Goal: Task Accomplishment & Management: Manage account settings

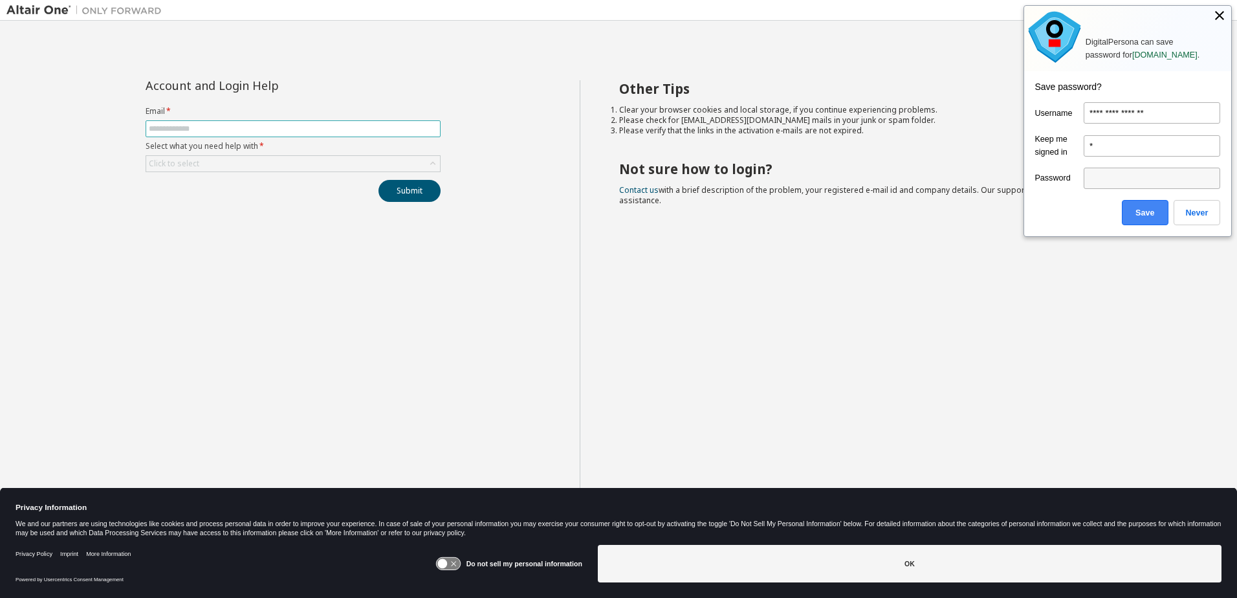
click at [254, 129] on input "text" at bounding box center [293, 129] width 288 height 10
type input "******"
click at [345, 163] on div "Click to select" at bounding box center [293, 164] width 294 height 16
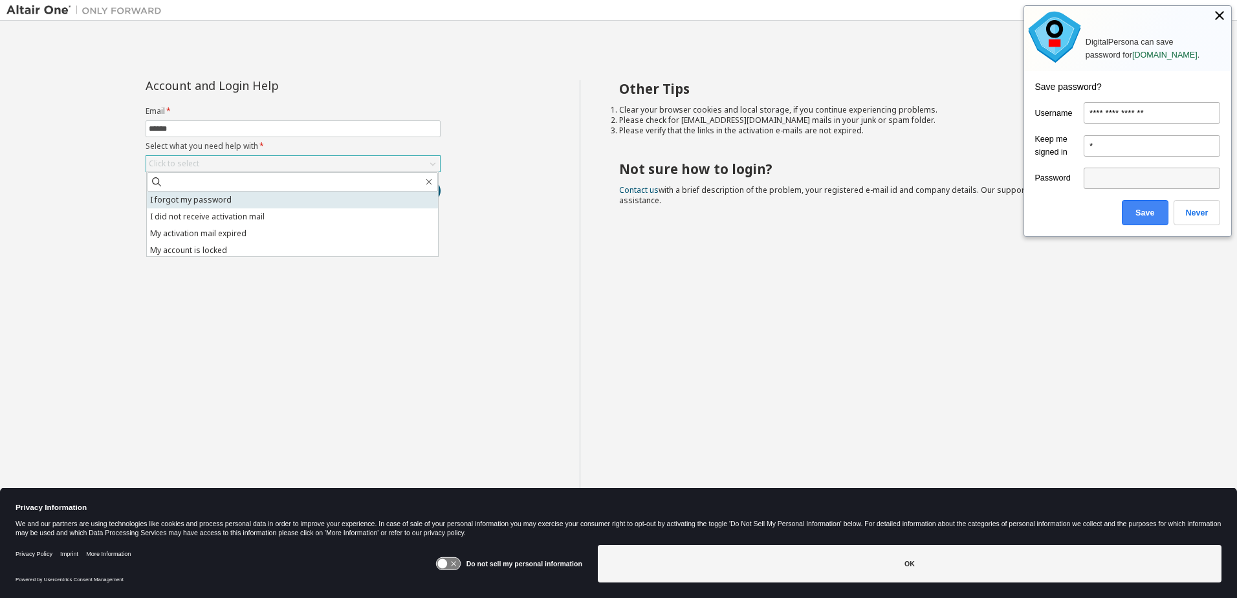
click at [289, 197] on li "I forgot my password" at bounding box center [292, 199] width 291 height 17
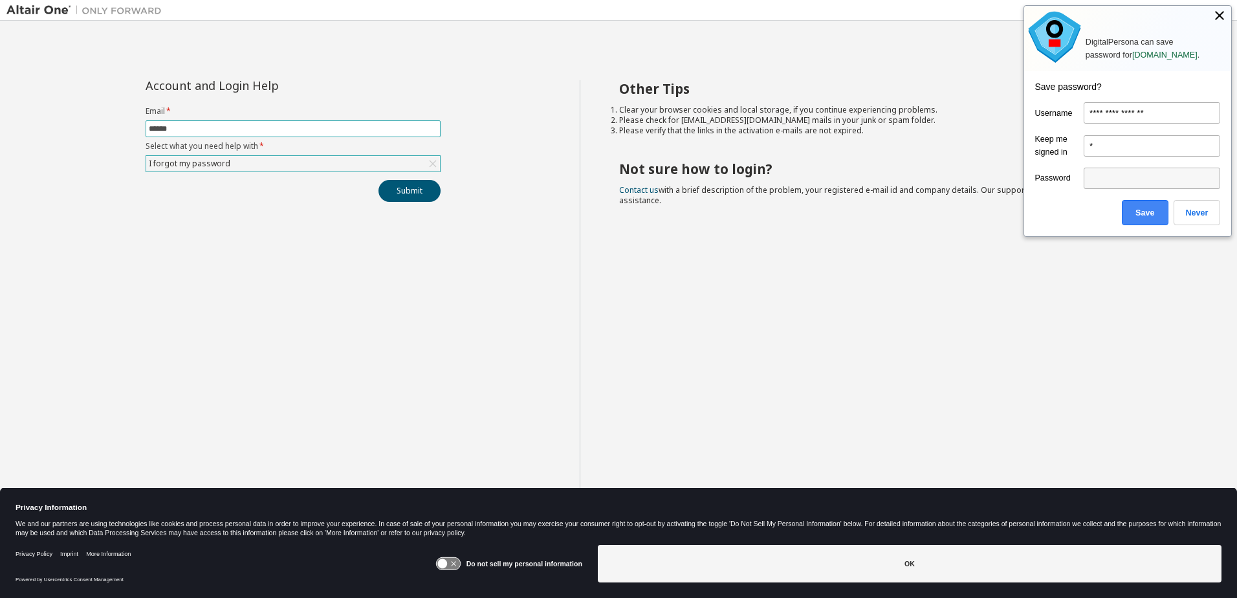
click at [251, 129] on input "******" at bounding box center [293, 129] width 288 height 10
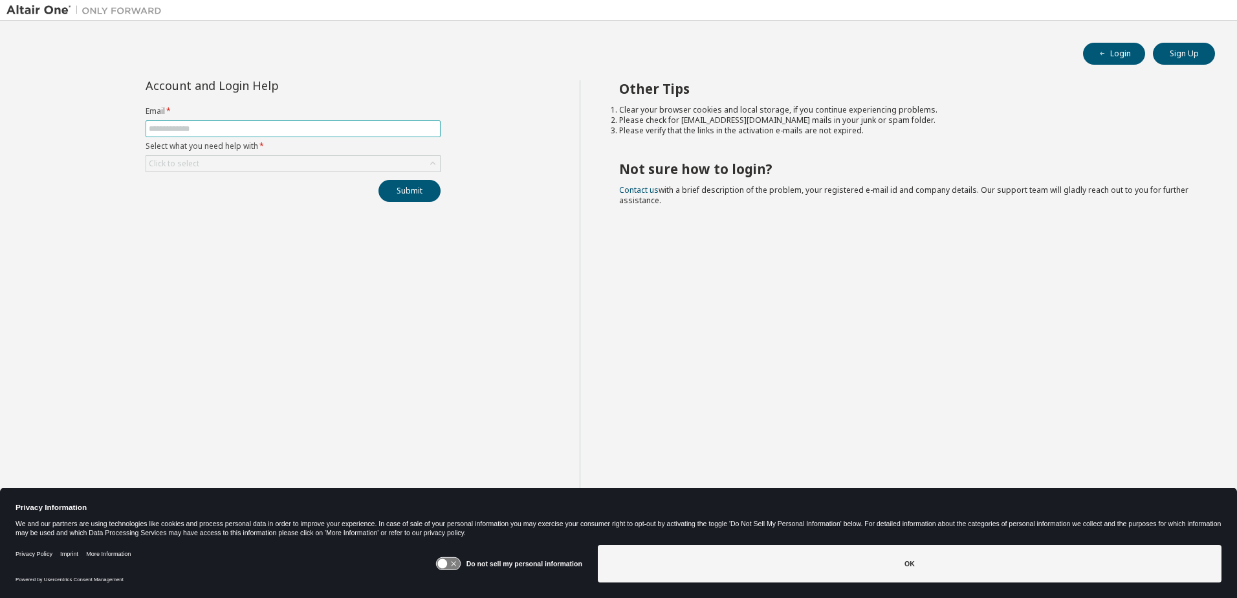
click at [217, 129] on input "text" at bounding box center [293, 129] width 288 height 10
type input "**********"
click at [228, 157] on div "Click to select" at bounding box center [293, 164] width 294 height 16
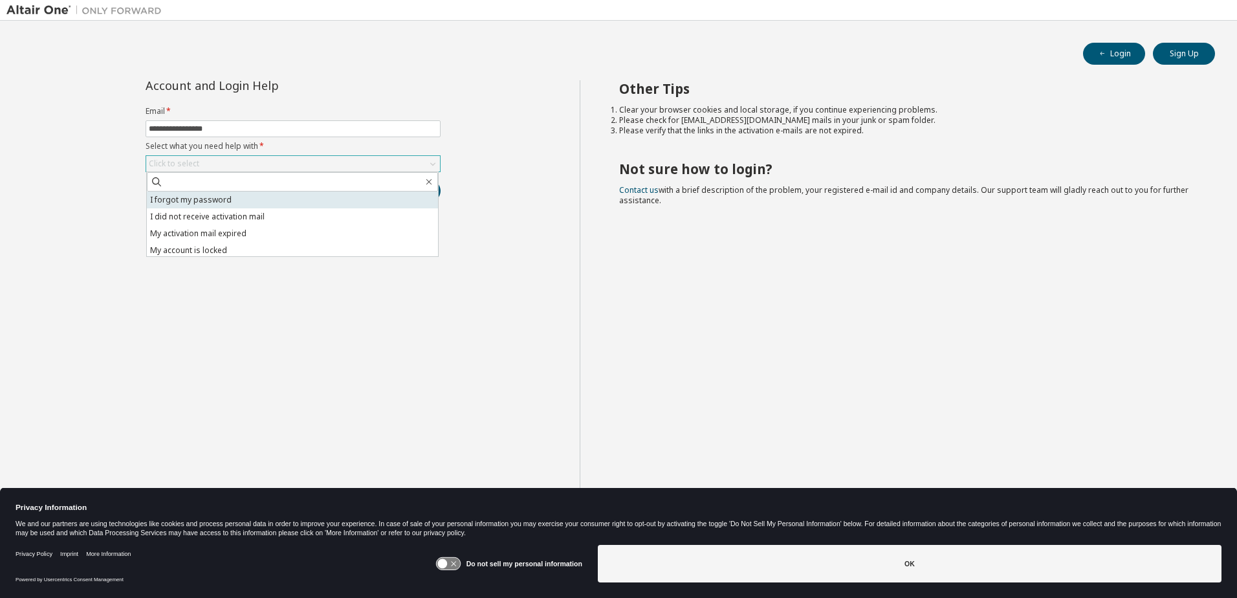
click at [217, 198] on li "I forgot my password" at bounding box center [292, 199] width 291 height 17
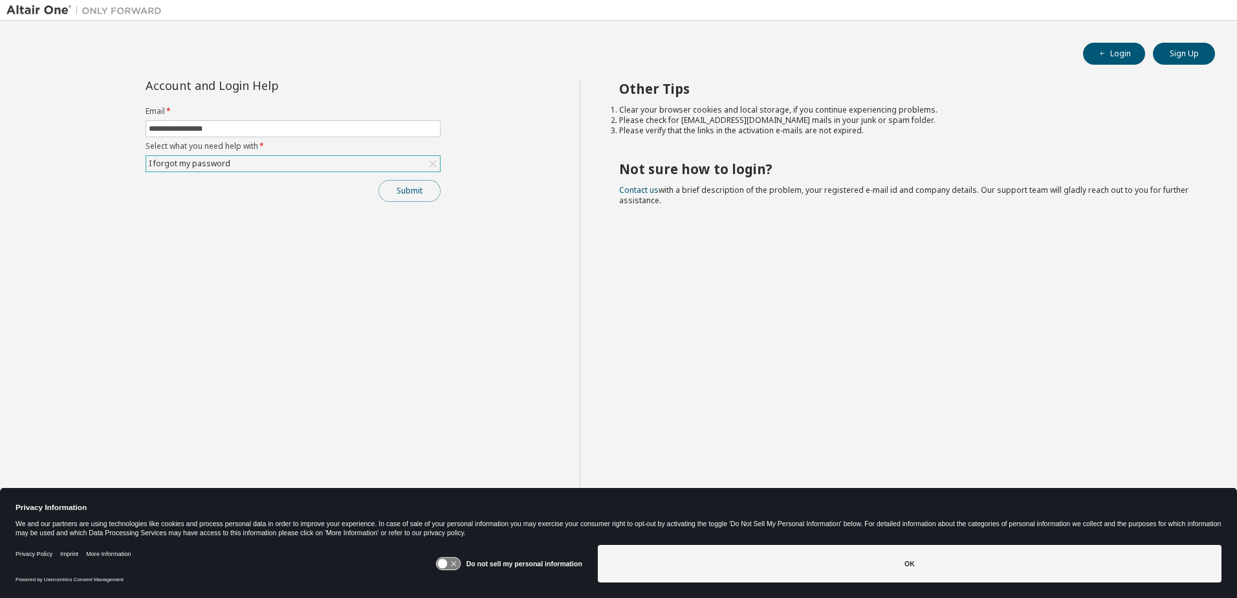
click at [408, 194] on button "Submit" at bounding box center [409, 191] width 62 height 22
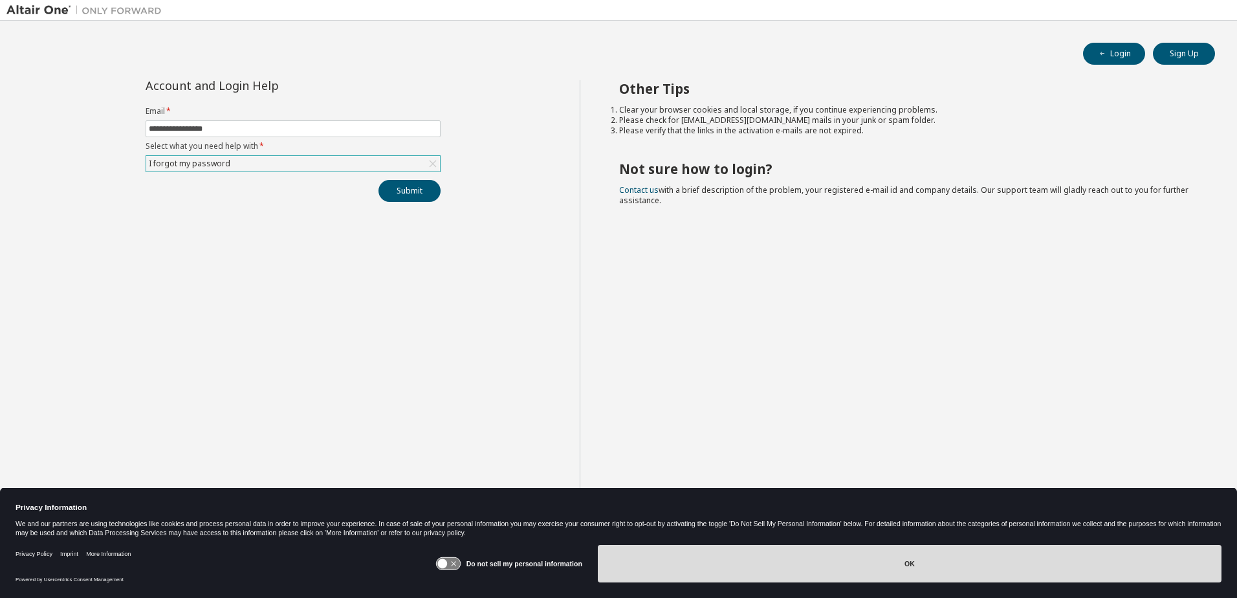
click at [959, 557] on button "OK" at bounding box center [910, 564] width 624 height 38
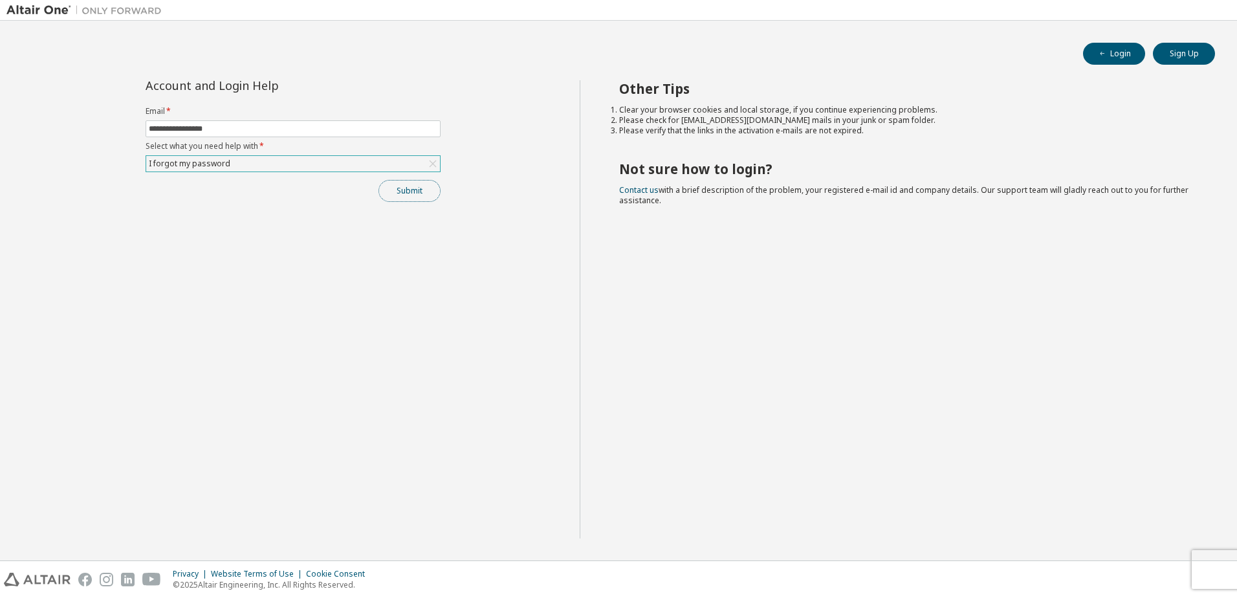
click at [419, 195] on button "Submit" at bounding box center [409, 191] width 62 height 22
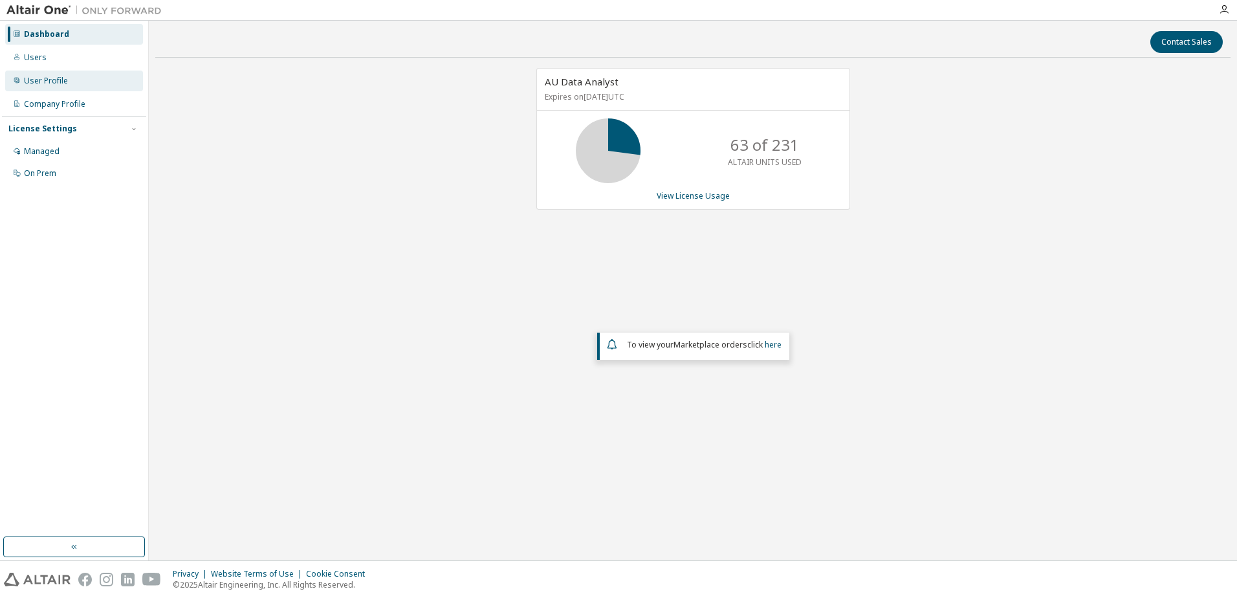
click at [51, 80] on div "User Profile" at bounding box center [46, 81] width 44 height 10
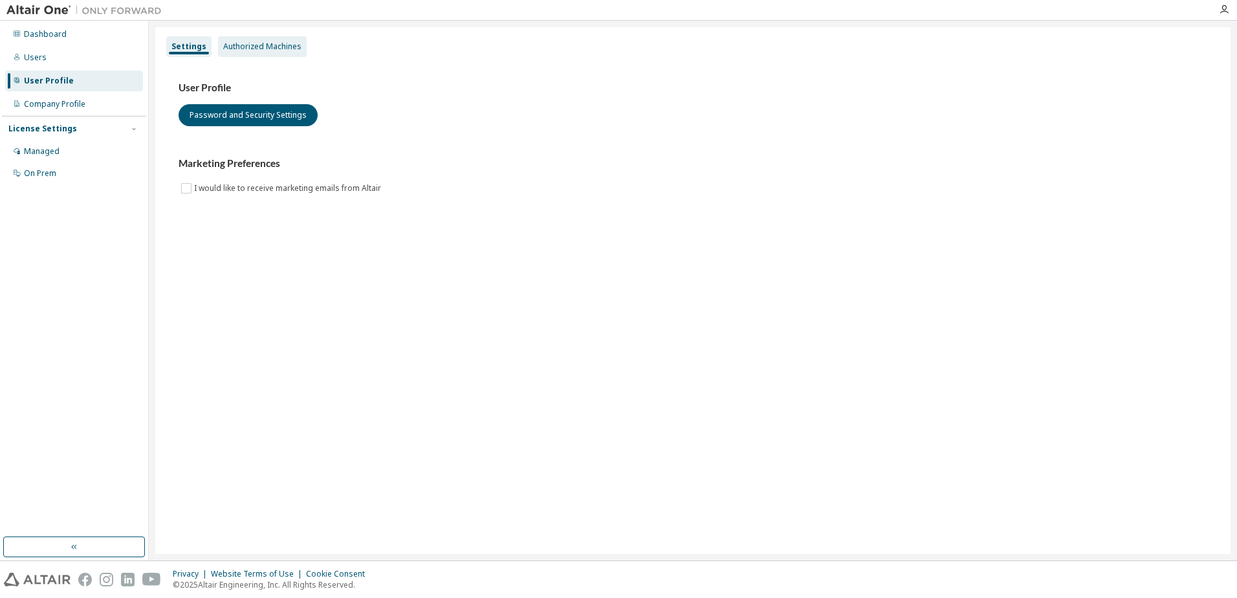
click at [269, 48] on div "Authorized Machines" at bounding box center [262, 46] width 78 height 10
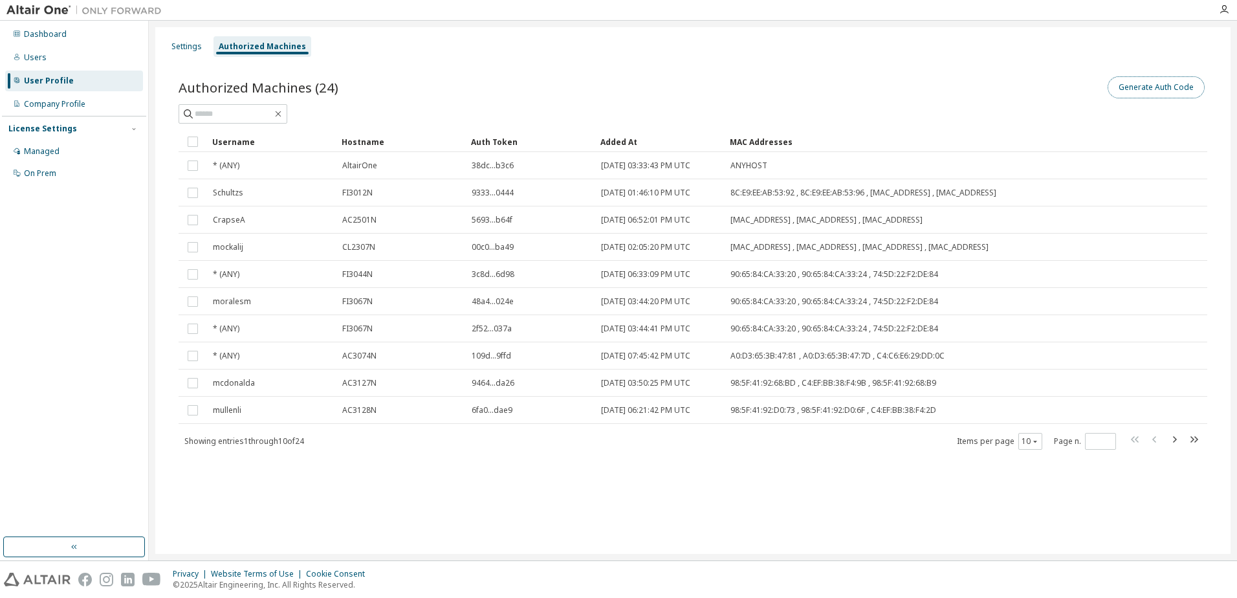
click at [1179, 89] on button "Generate Auth Code" at bounding box center [1155, 87] width 97 height 22
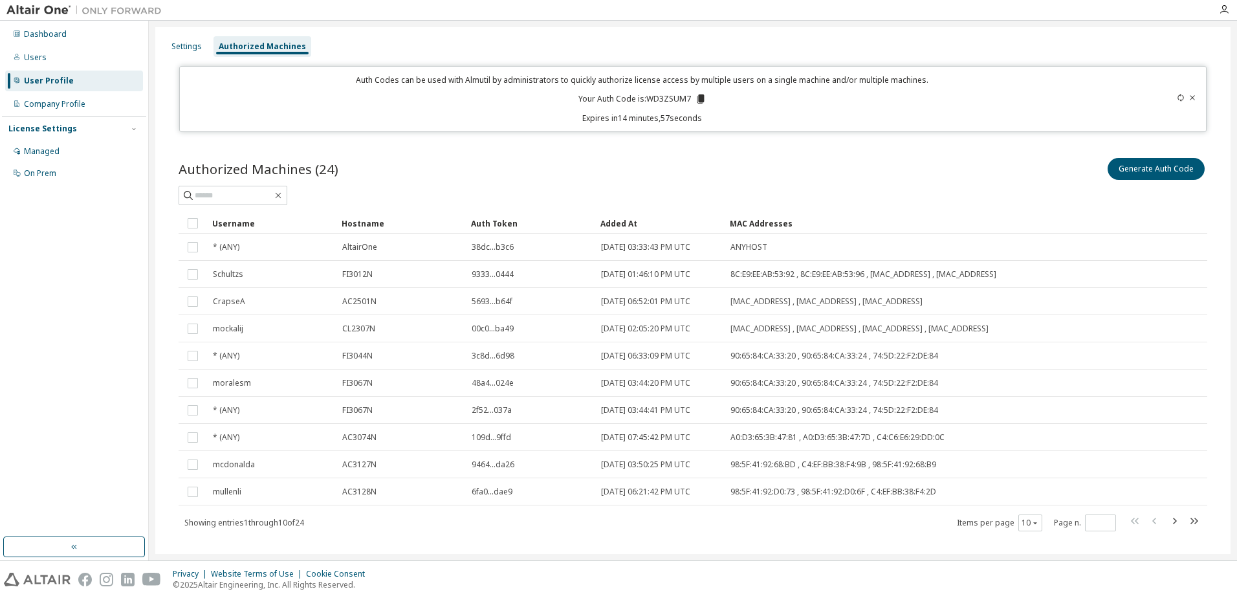
click at [697, 98] on icon at bounding box center [700, 98] width 7 height 9
